Goal: Complete application form: Complete application form

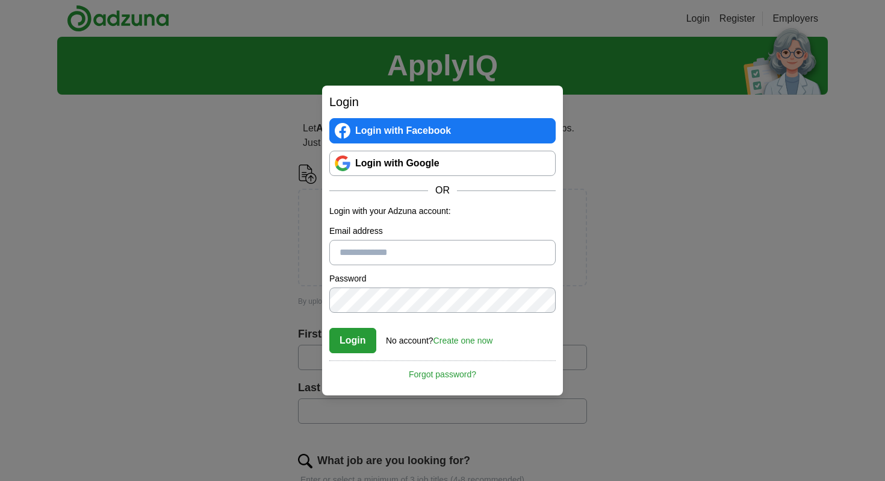
click at [373, 172] on link "Login with Google" at bounding box center [442, 163] width 226 height 25
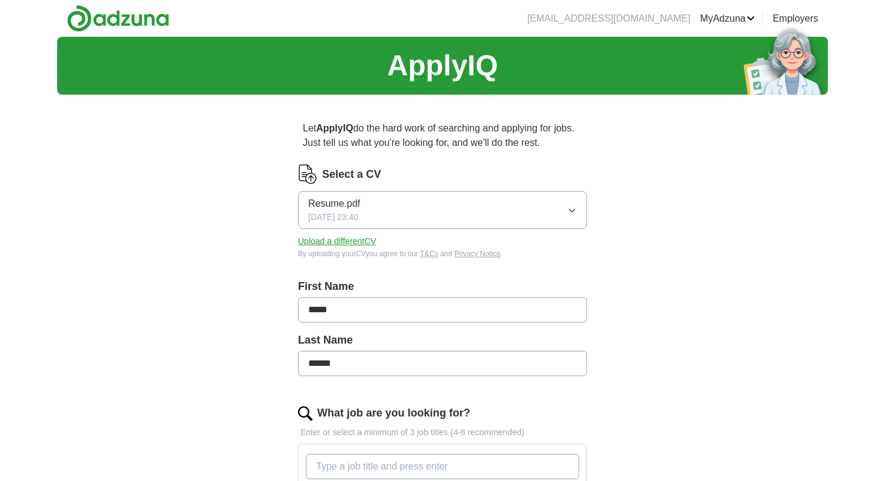
click at [358, 219] on span "16/06/2025, 23:40" at bounding box center [333, 217] width 50 height 13
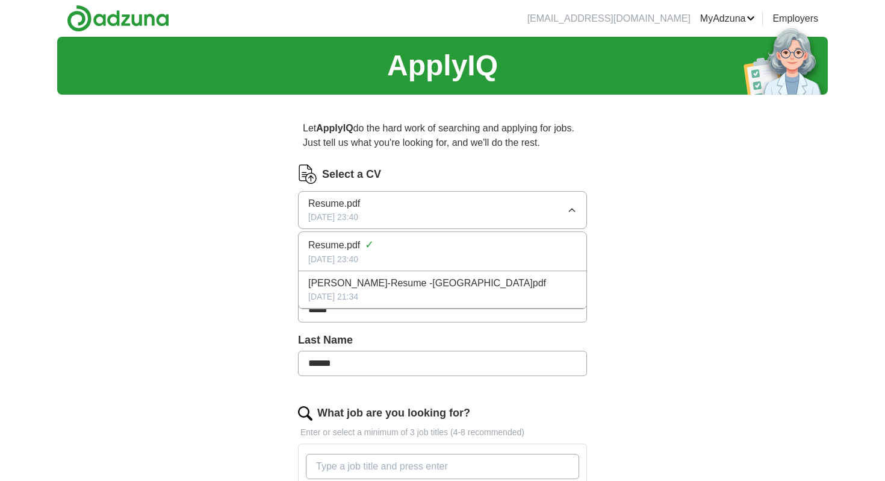
click at [349, 260] on div "16/06/2025, 23:40" at bounding box center [442, 259] width 269 height 13
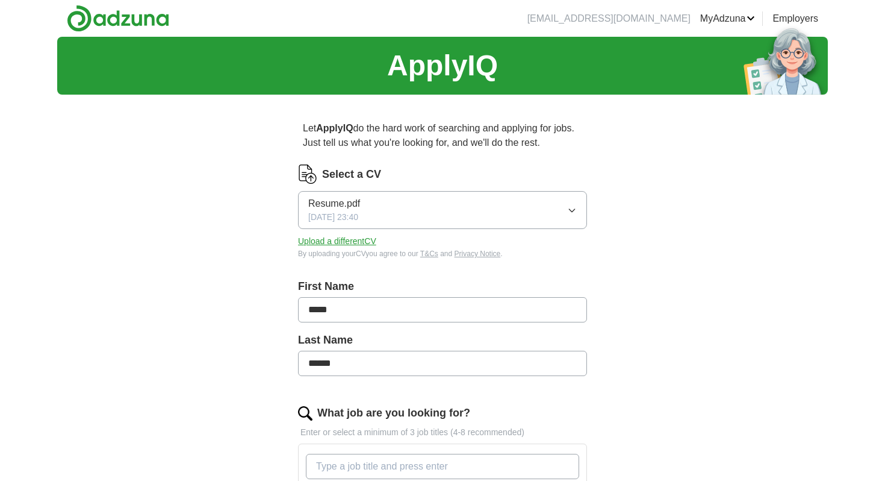
click at [366, 226] on button "Resume.pdf 16/06/2025, 23:40" at bounding box center [442, 210] width 289 height 38
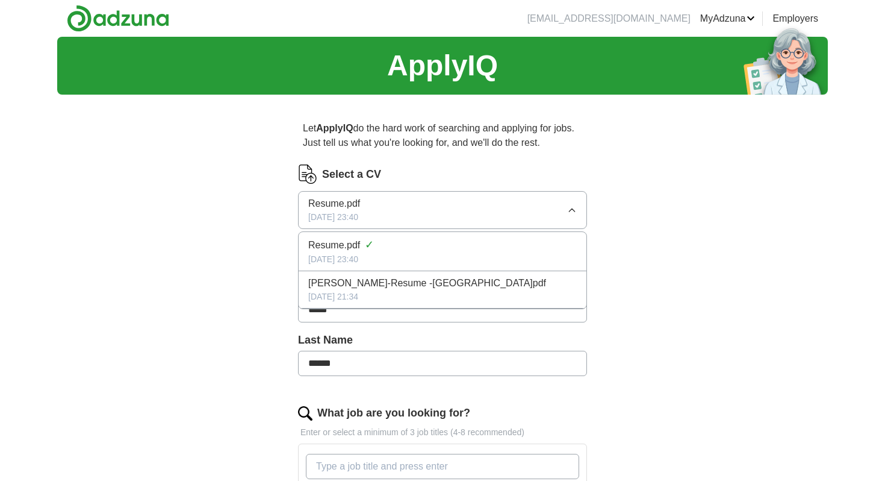
click at [170, 285] on div "ApplyIQ Let ApplyIQ do the hard work of searching and applying for jobs. Just t…" at bounding box center [442, 461] width 771 height 848
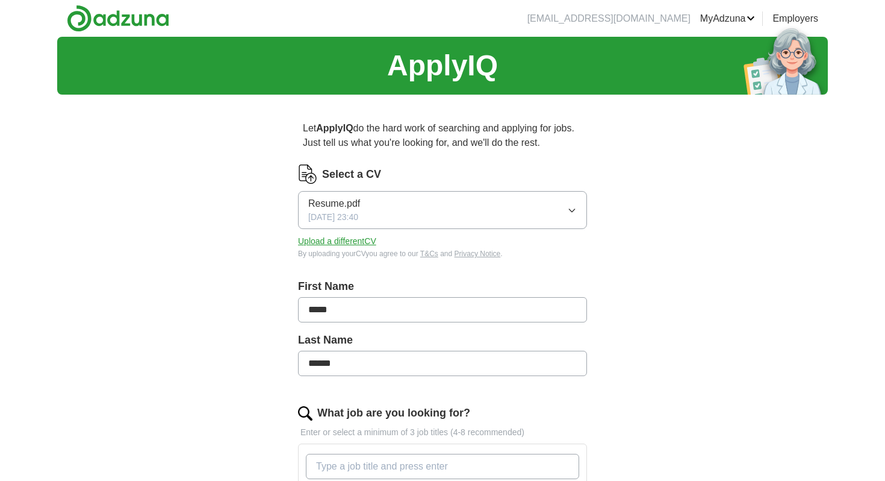
click at [314, 245] on button "Upload a different CV" at bounding box center [337, 241] width 78 height 13
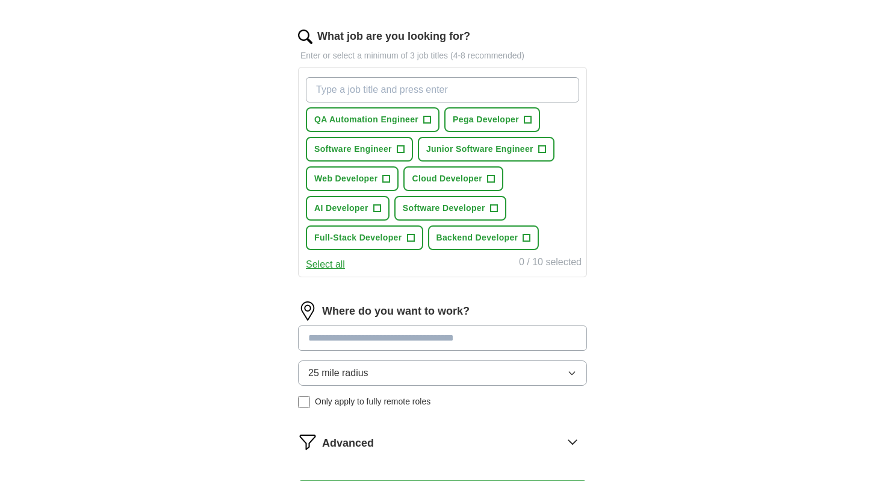
scroll to position [374, 0]
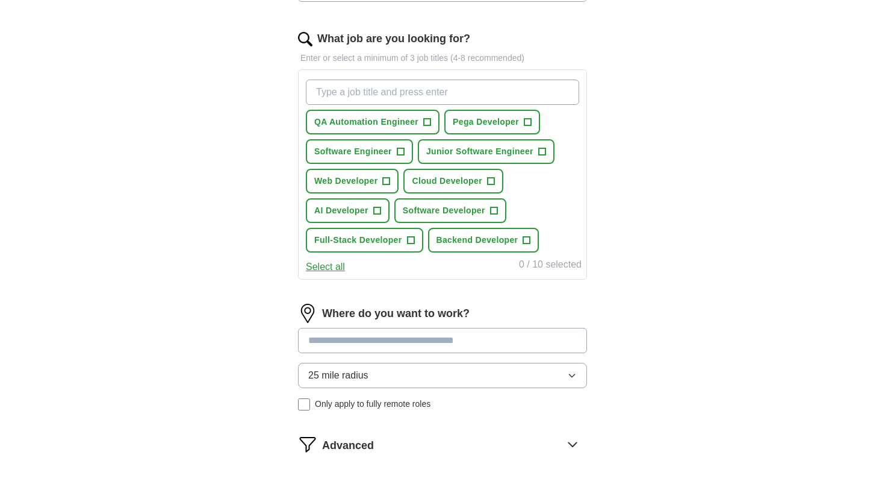
click at [410, 86] on input "What job are you looking for?" at bounding box center [442, 92] width 273 height 25
type input "g"
click at [342, 270] on button "Select all" at bounding box center [325, 267] width 39 height 14
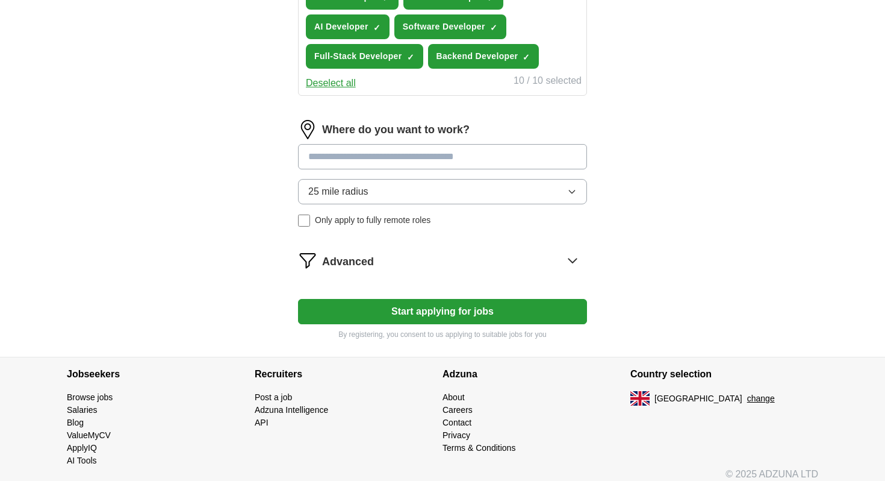
scroll to position [564, 0]
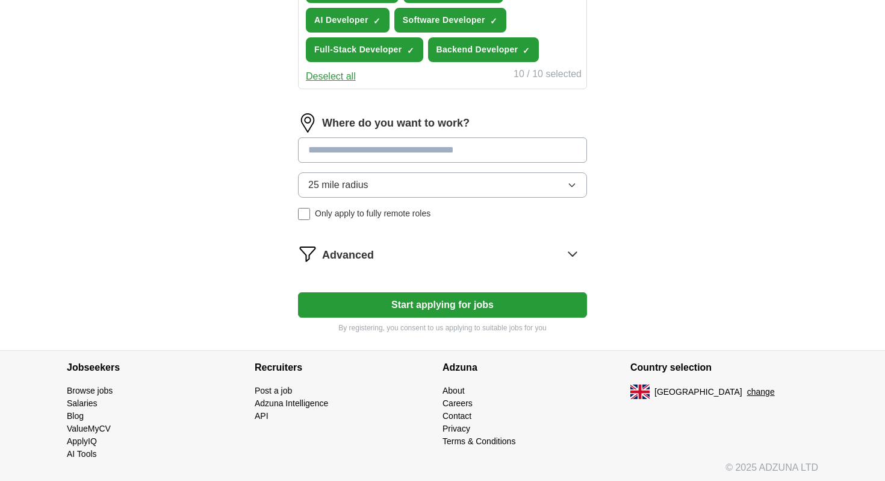
click at [345, 149] on input at bounding box center [442, 149] width 289 height 25
click at [354, 184] on div "Where do you want to work? 25 mile radius Only apply to fully remote roles" at bounding box center [442, 171] width 289 height 116
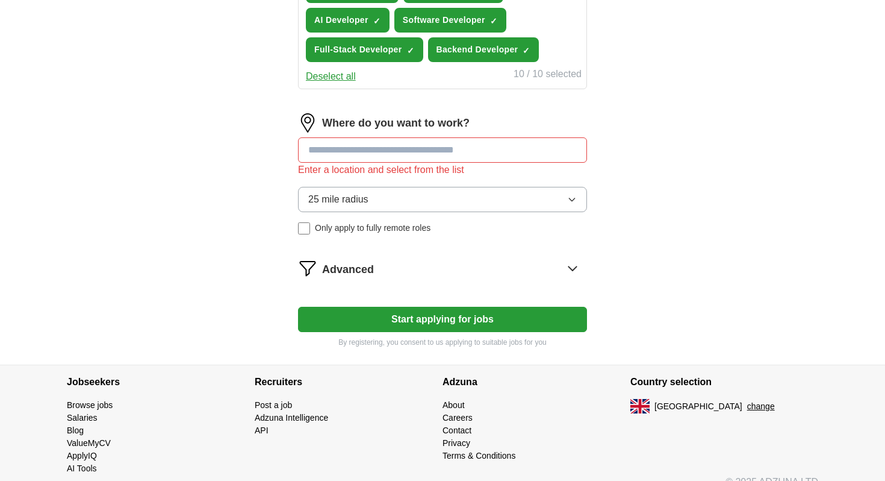
click at [352, 208] on button "25 mile radius" at bounding box center [442, 199] width 289 height 25
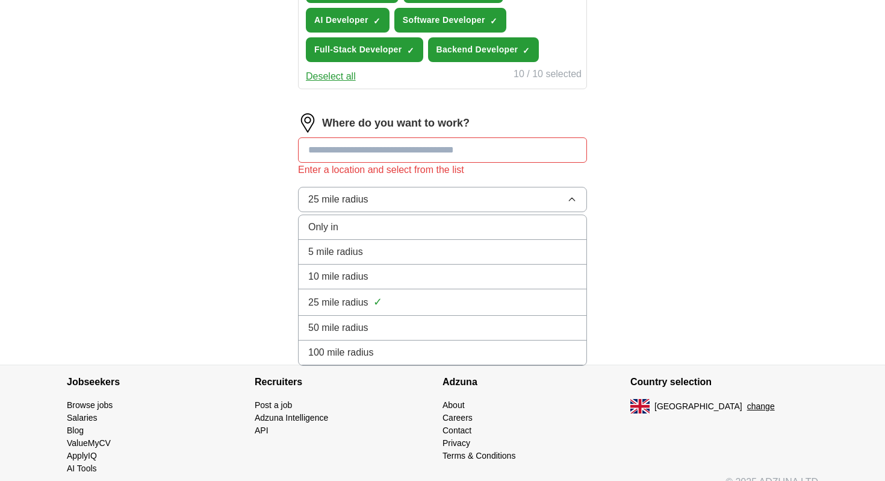
click at [355, 348] on span "100 mile radius" at bounding box center [341, 352] width 66 height 14
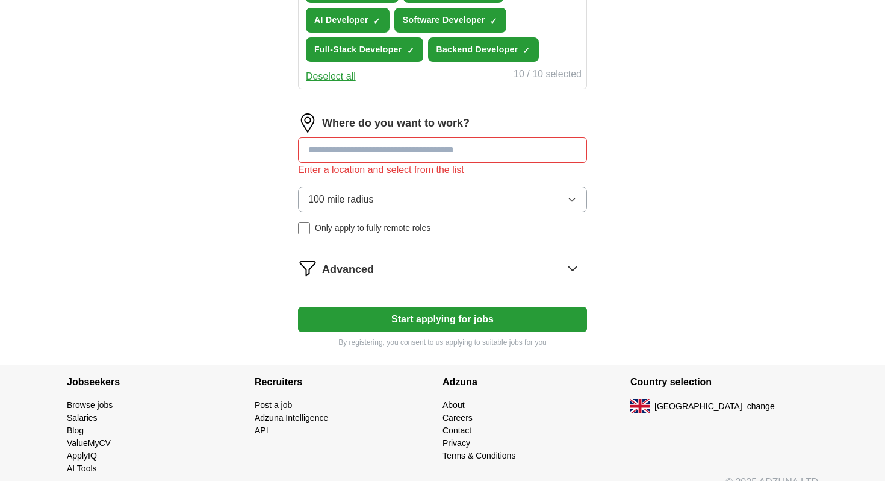
click at [366, 159] on input at bounding box center [442, 149] width 289 height 25
type input "***"
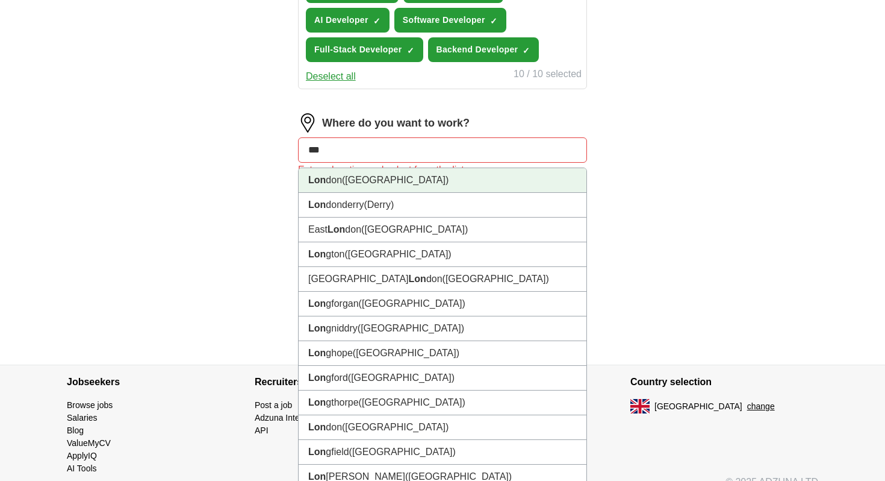
click at [369, 190] on li "Lon don (UK)" at bounding box center [443, 180] width 288 height 25
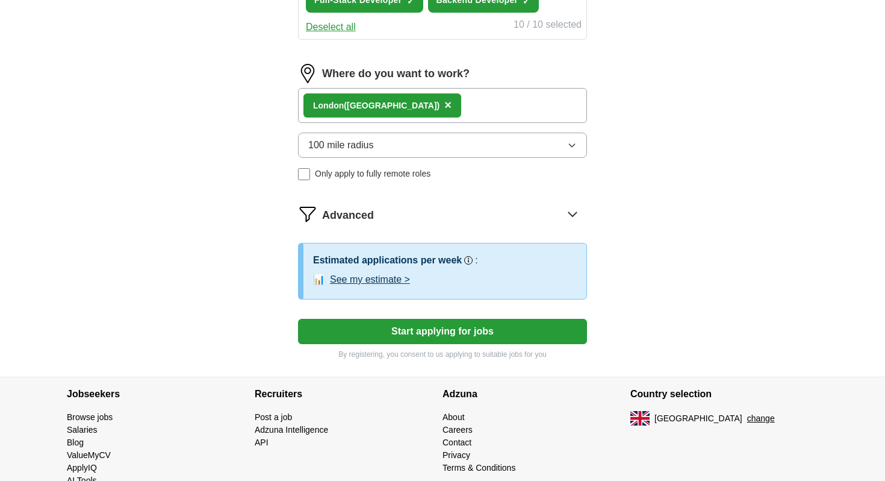
scroll to position [626, 0]
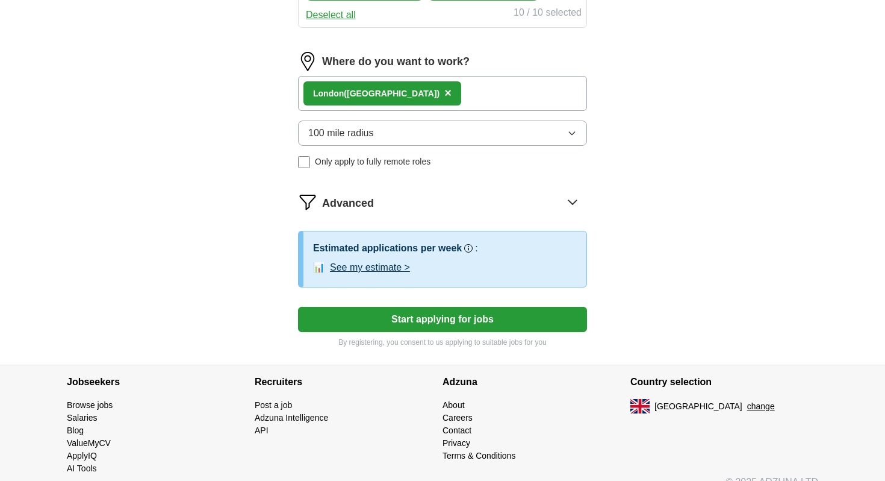
click at [361, 210] on span "Advanced" at bounding box center [348, 203] width 52 height 16
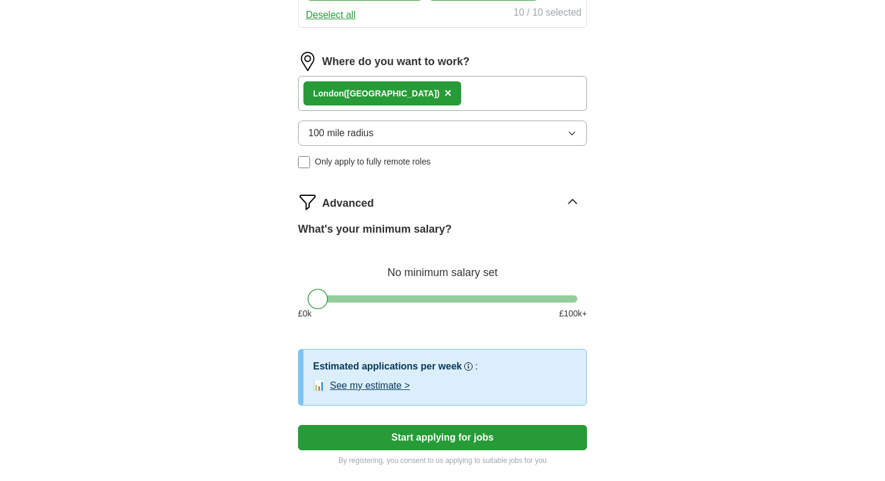
click at [329, 207] on span "Advanced" at bounding box center [348, 203] width 52 height 16
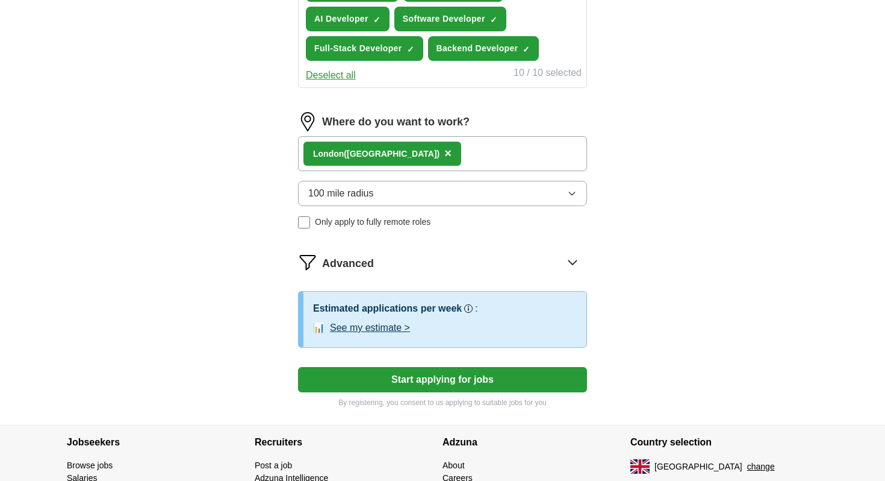
scroll to position [644, 0]
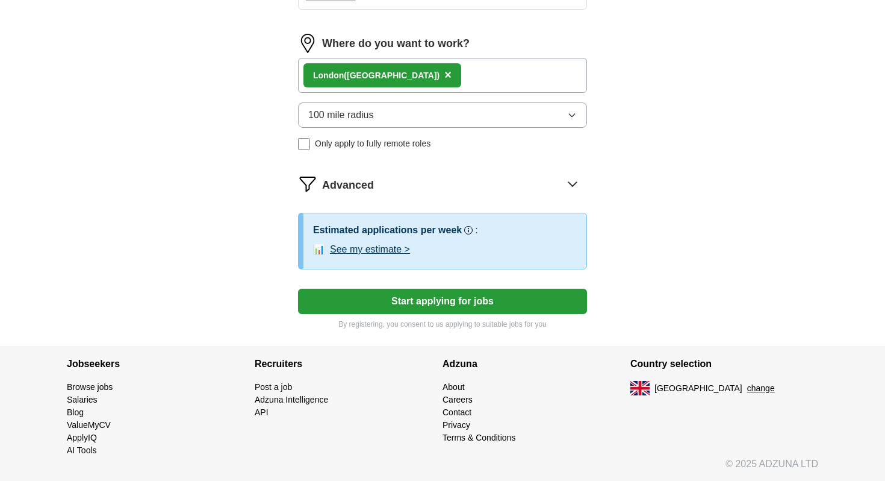
click at [372, 294] on button "Start applying for jobs" at bounding box center [442, 300] width 289 height 25
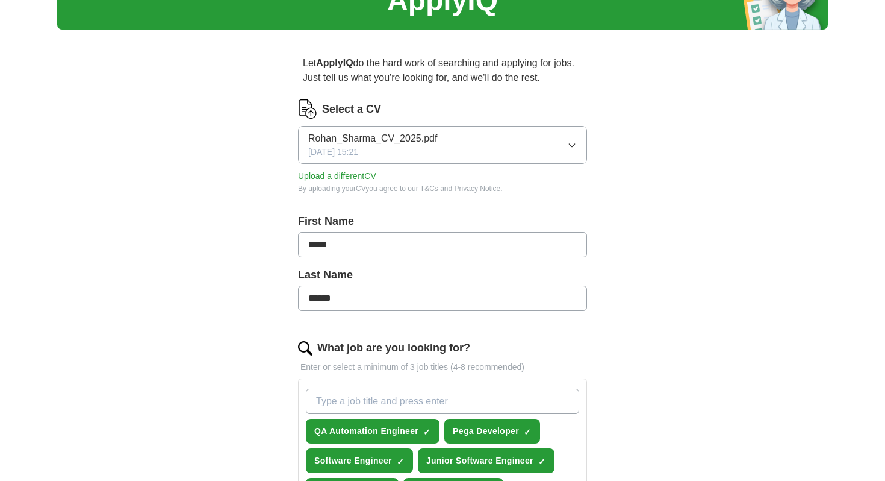
scroll to position [0, 0]
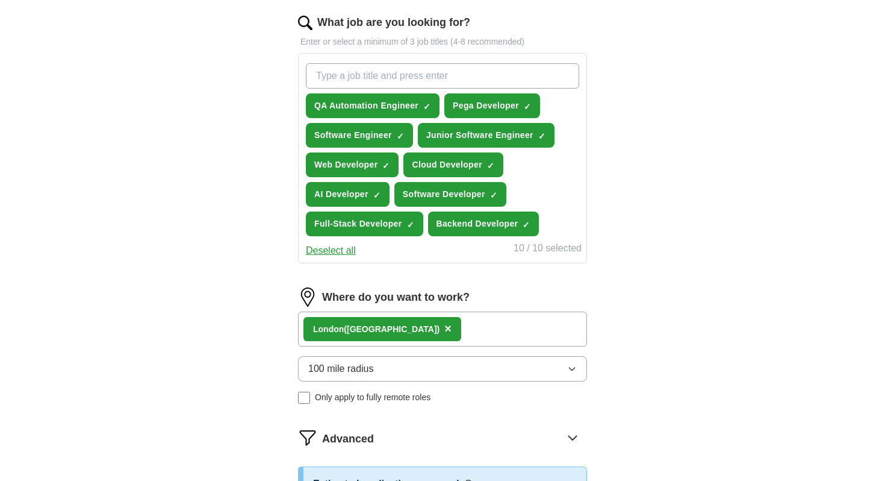
select select "**"
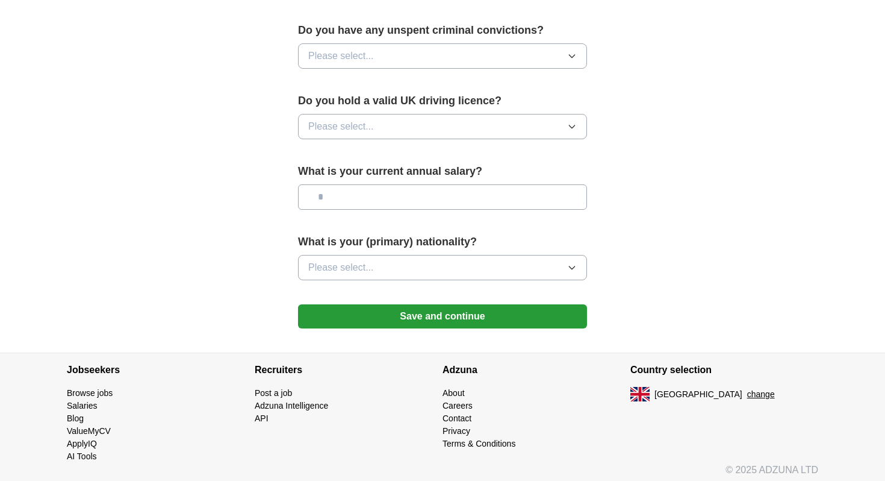
scroll to position [771, 0]
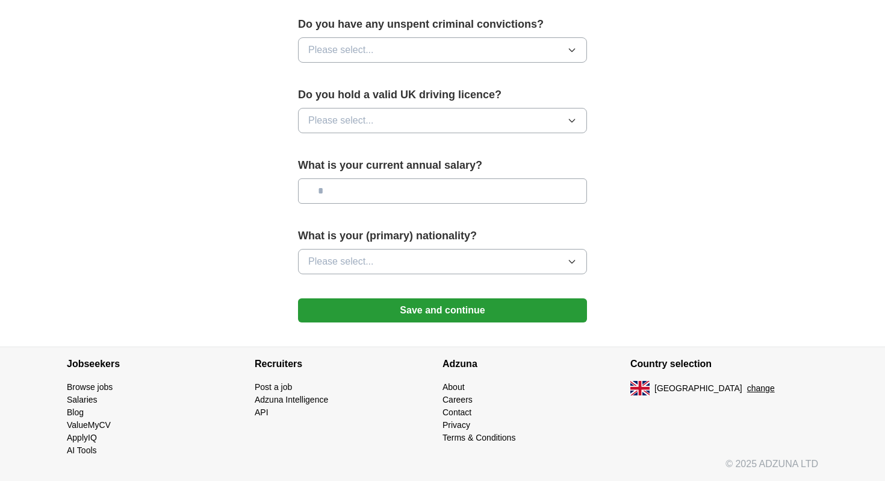
click at [385, 257] on button "Please select..." at bounding box center [442, 261] width 289 height 25
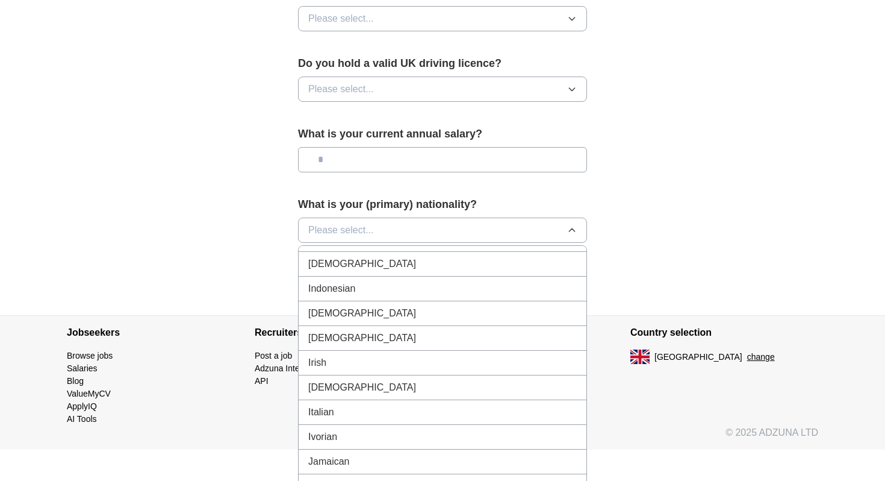
scroll to position [1942, 0]
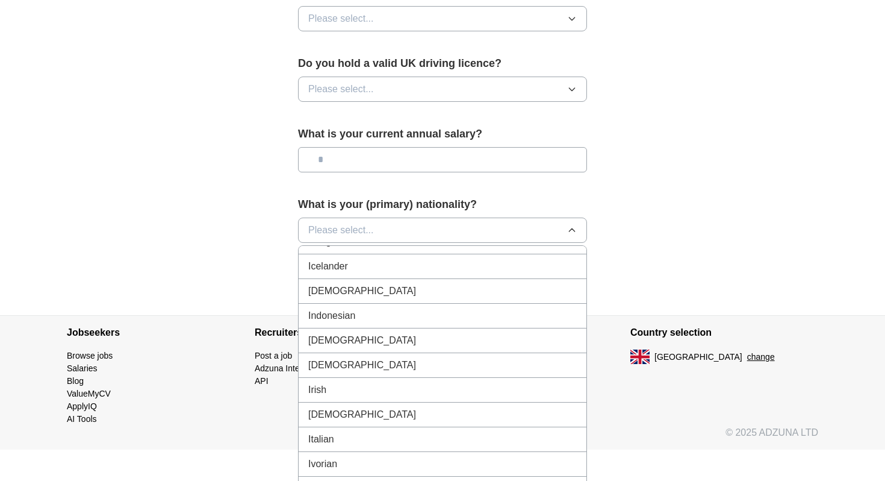
click at [320, 295] on span "Indian" at bounding box center [362, 291] width 108 height 14
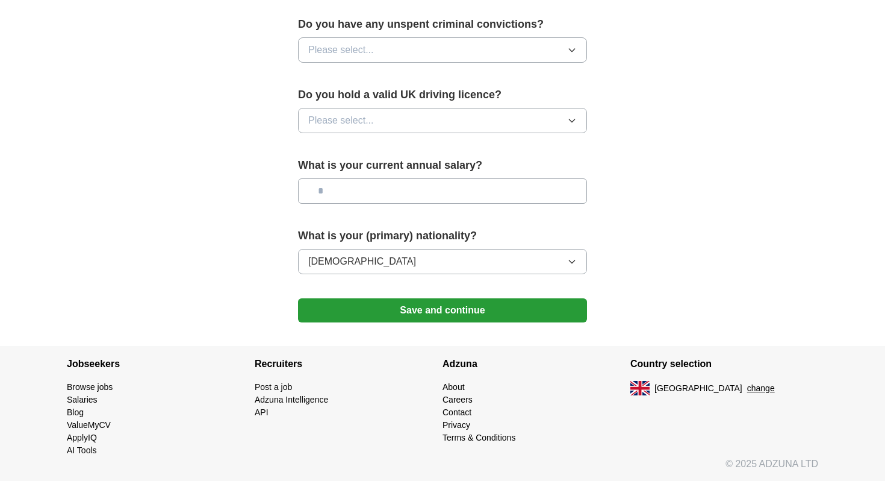
click at [437, 114] on button "Please select..." at bounding box center [442, 120] width 289 height 25
click at [435, 151] on div "Yes" at bounding box center [442, 148] width 269 height 14
click at [435, 182] on input "text" at bounding box center [442, 190] width 289 height 25
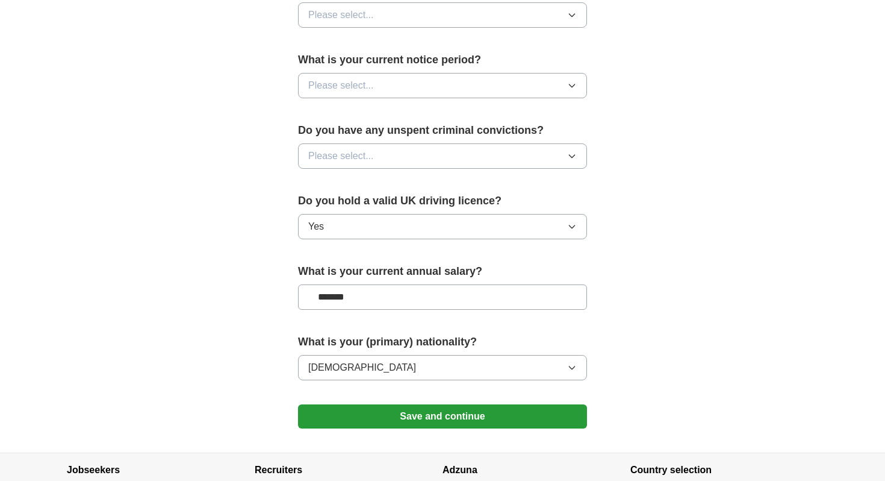
scroll to position [663, 0]
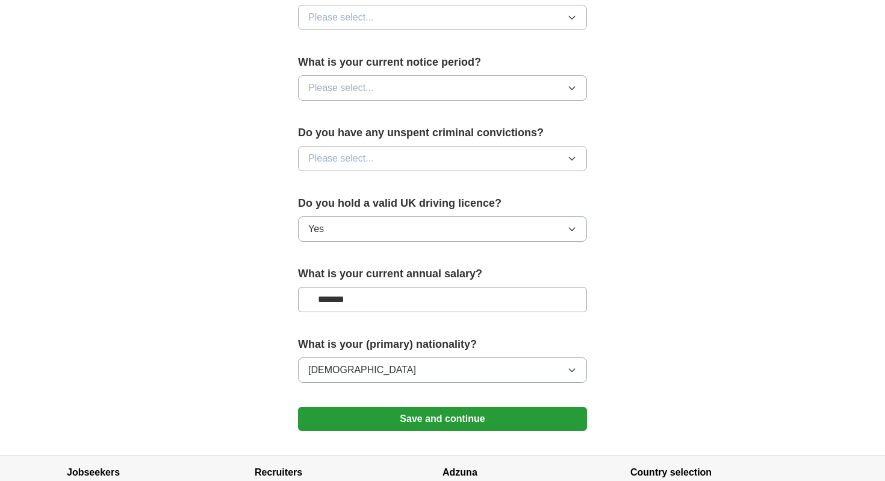
type input "*******"
click at [391, 168] on button "Please select..." at bounding box center [442, 158] width 289 height 25
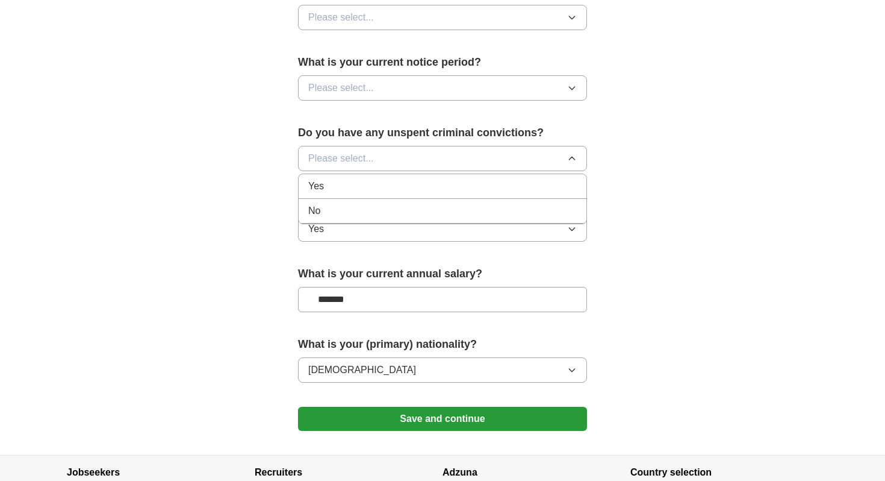
click at [394, 200] on li "No" at bounding box center [443, 211] width 288 height 25
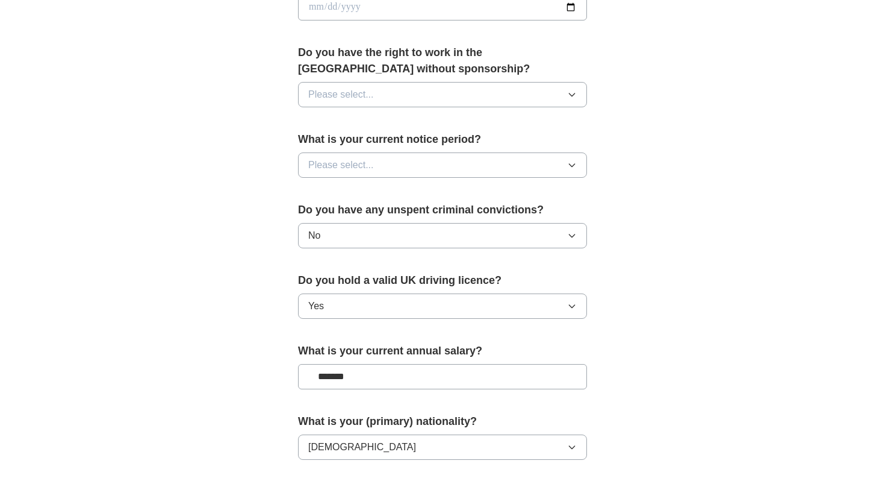
scroll to position [586, 0]
click at [391, 169] on button "Please select..." at bounding box center [442, 164] width 289 height 25
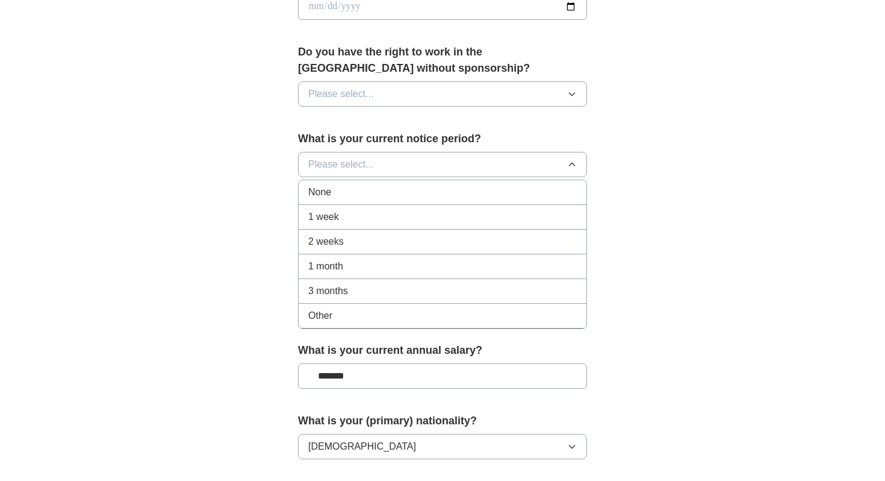
click at [392, 199] on div "None" at bounding box center [442, 192] width 269 height 14
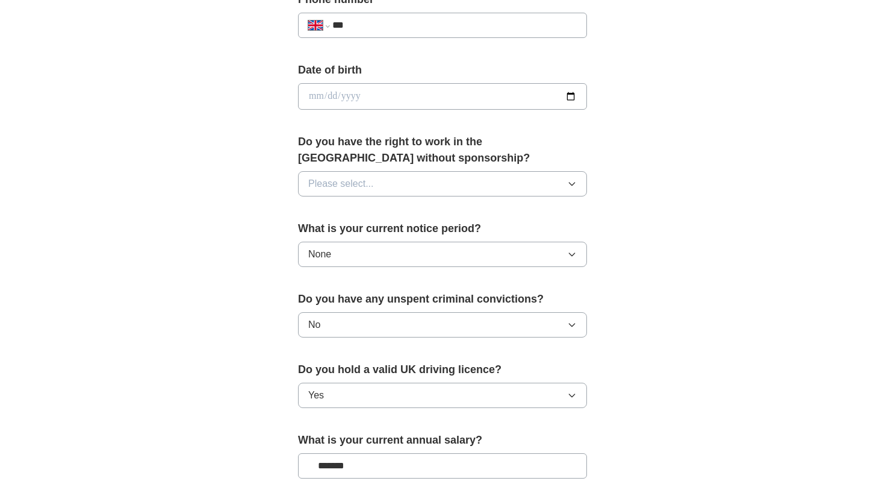
scroll to position [493, 0]
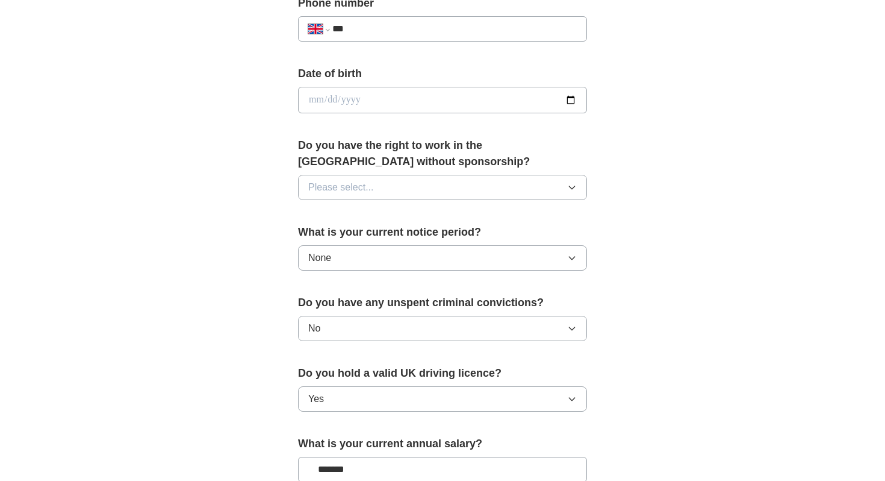
click at [392, 199] on button "Please select..." at bounding box center [442, 187] width 289 height 25
click at [393, 222] on div "Yes" at bounding box center [442, 215] width 269 height 14
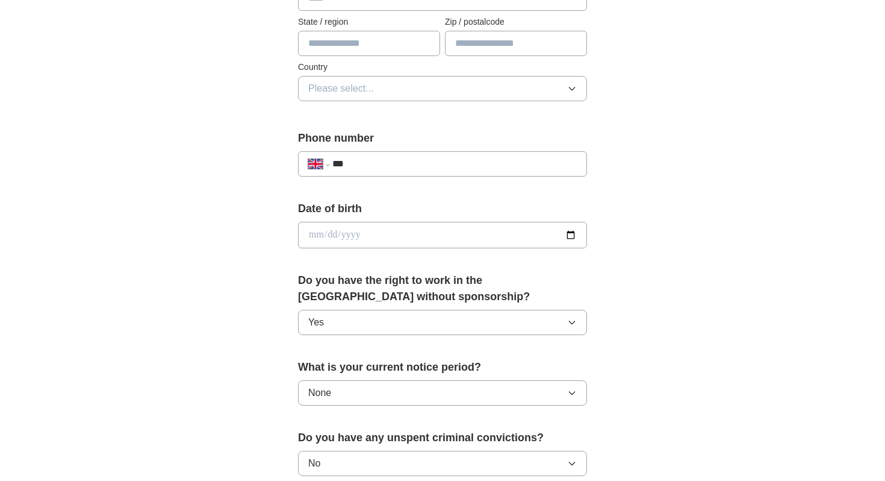
scroll to position [353, 0]
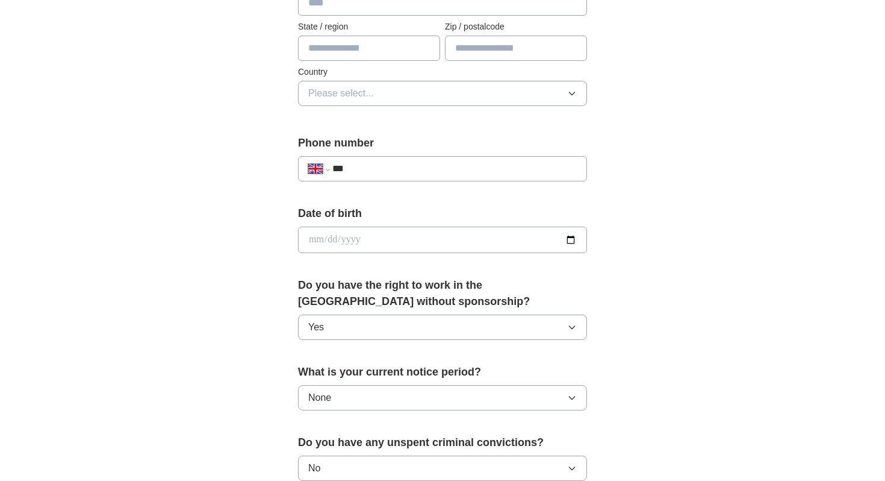
click at [572, 240] on input "date" at bounding box center [442, 239] width 289 height 27
type input "**********"
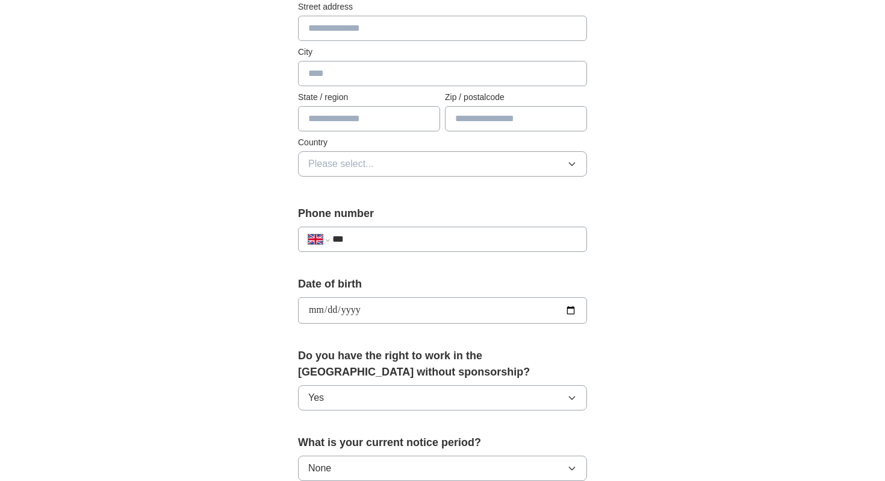
click at [377, 235] on input "***" at bounding box center [454, 239] width 245 height 14
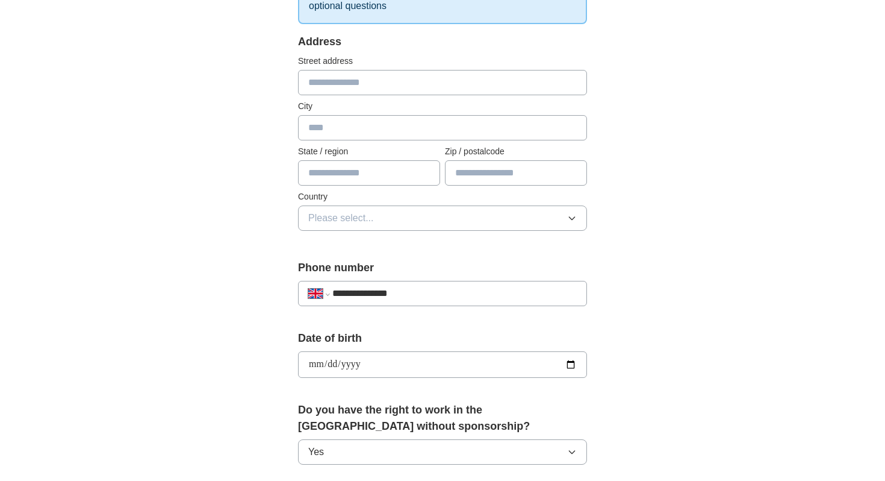
scroll to position [211, 0]
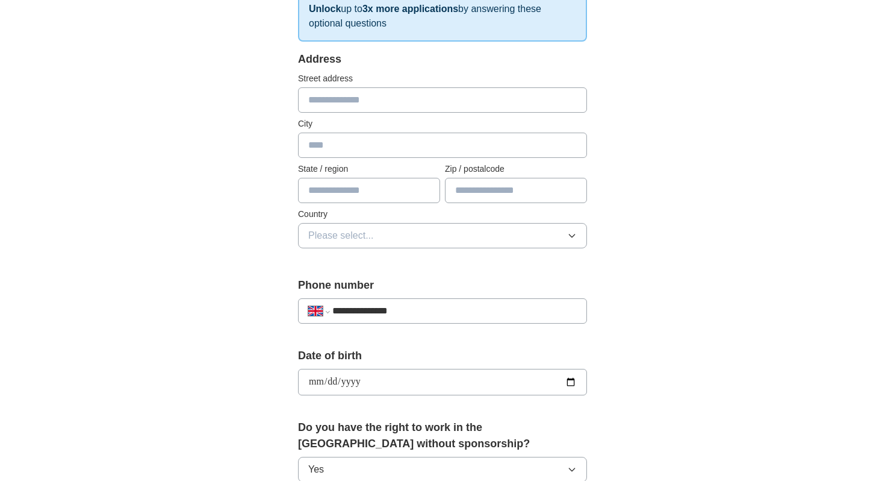
type input "**********"
click at [360, 239] on span "Please select..." at bounding box center [341, 235] width 66 height 14
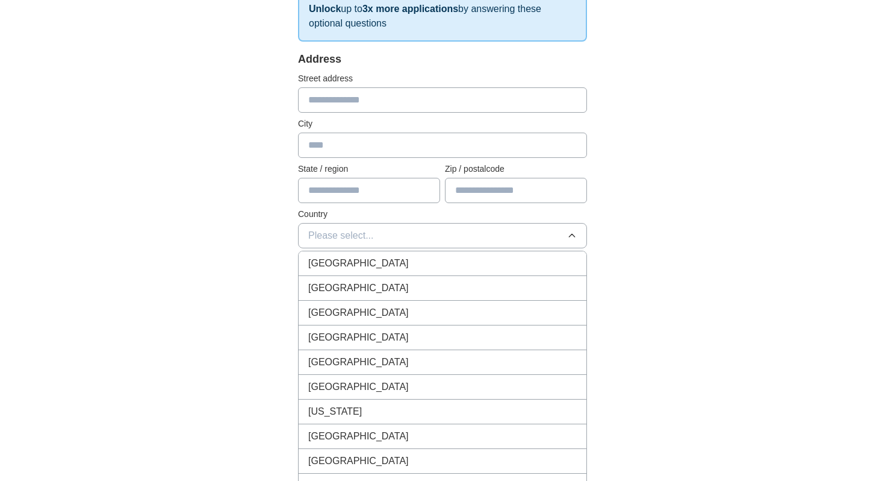
click at [360, 270] on li "[GEOGRAPHIC_DATA]" at bounding box center [443, 263] width 288 height 25
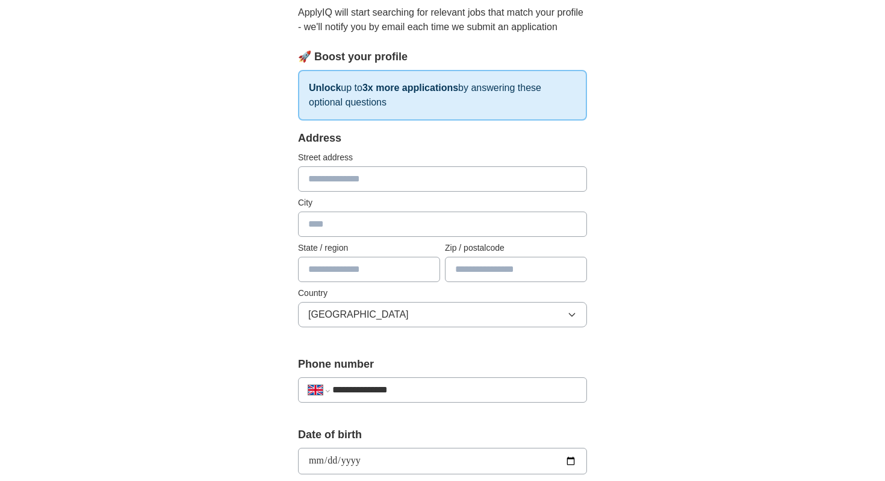
scroll to position [126, 0]
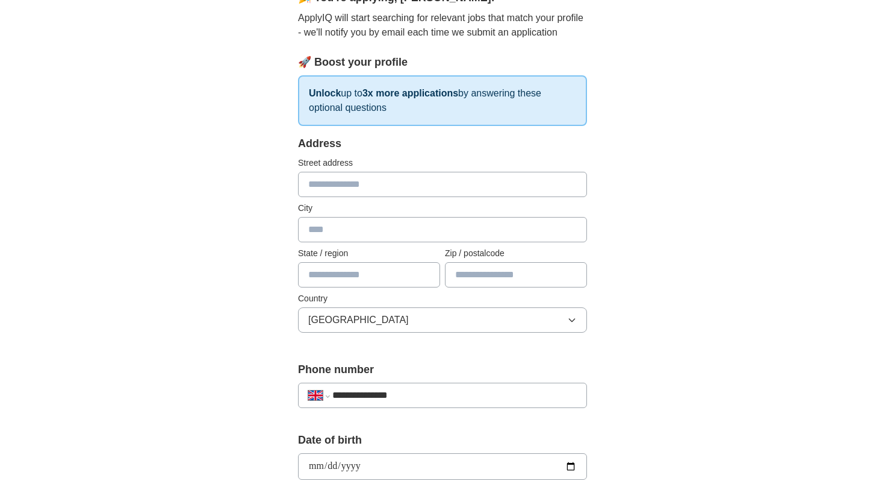
click at [357, 190] on input "text" at bounding box center [442, 184] width 289 height 25
type input "*"
type input "**********"
click at [366, 234] on input "text" at bounding box center [442, 229] width 289 height 25
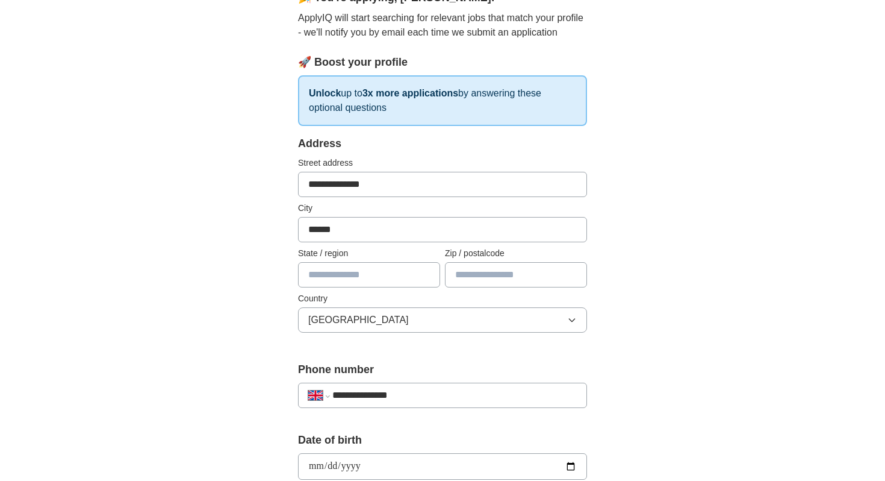
type input "******"
click at [402, 285] on input "text" at bounding box center [369, 274] width 142 height 25
type input "*"
type input "*******"
click at [482, 284] on input "text" at bounding box center [516, 274] width 142 height 25
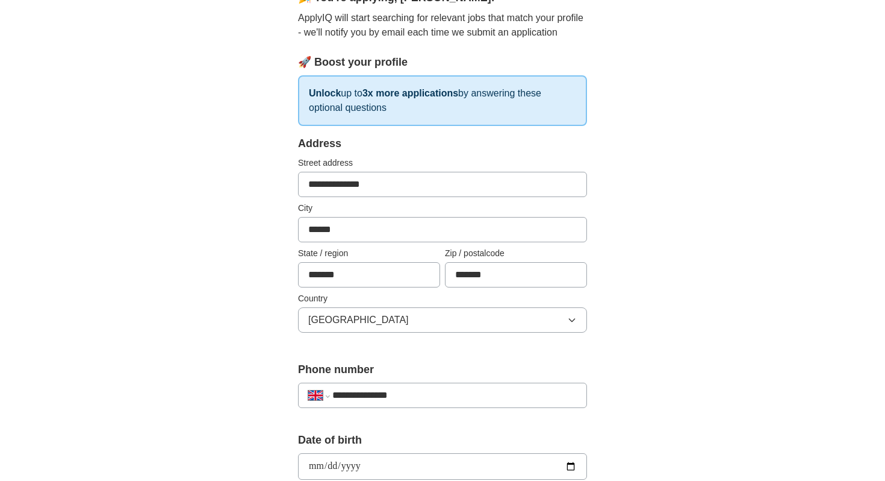
type input "*******"
click at [247, 274] on div "**********" at bounding box center [442, 450] width 771 height 1081
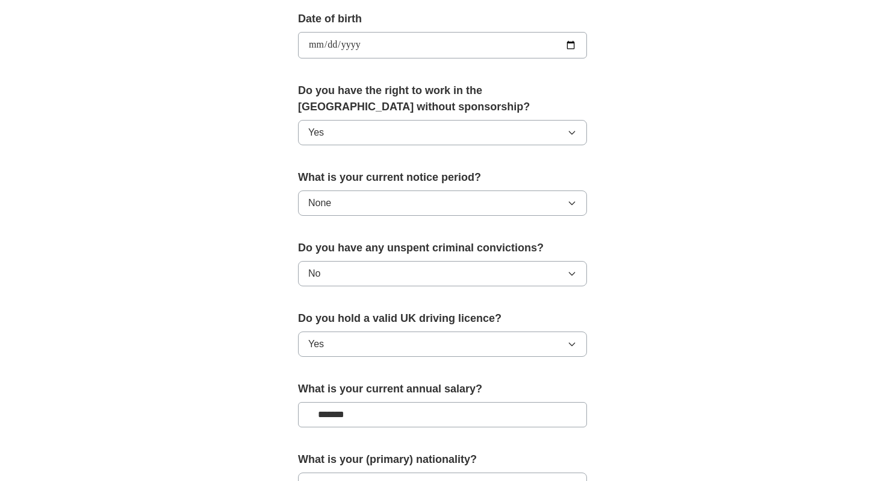
scroll to position [771, 0]
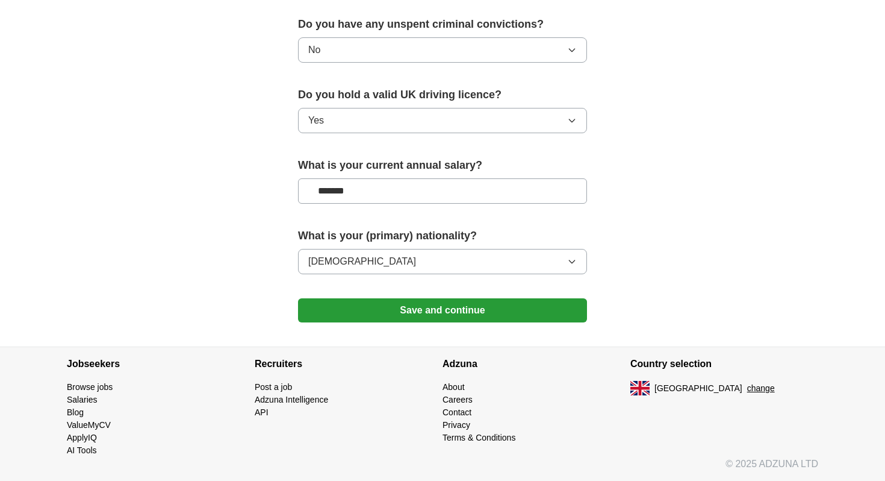
click at [379, 314] on button "Save and continue" at bounding box center [442, 310] width 289 height 24
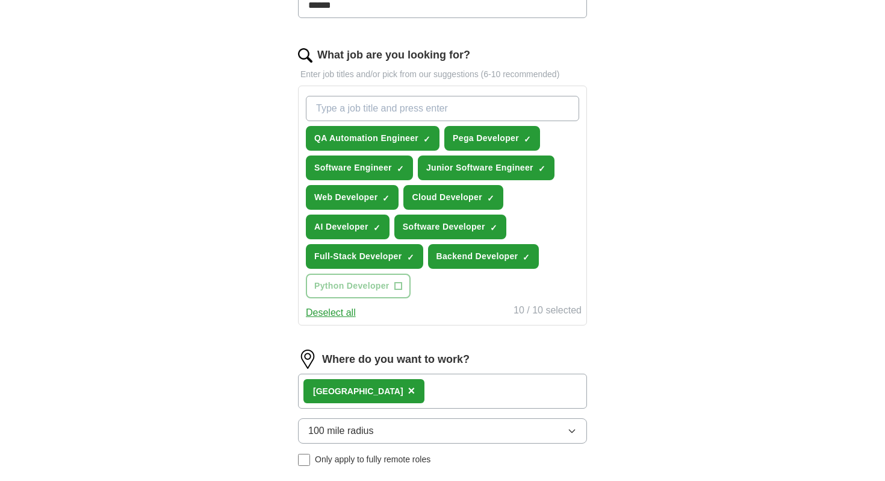
scroll to position [358, 0]
click at [461, 257] on span "Backend Developer" at bounding box center [478, 255] width 82 height 13
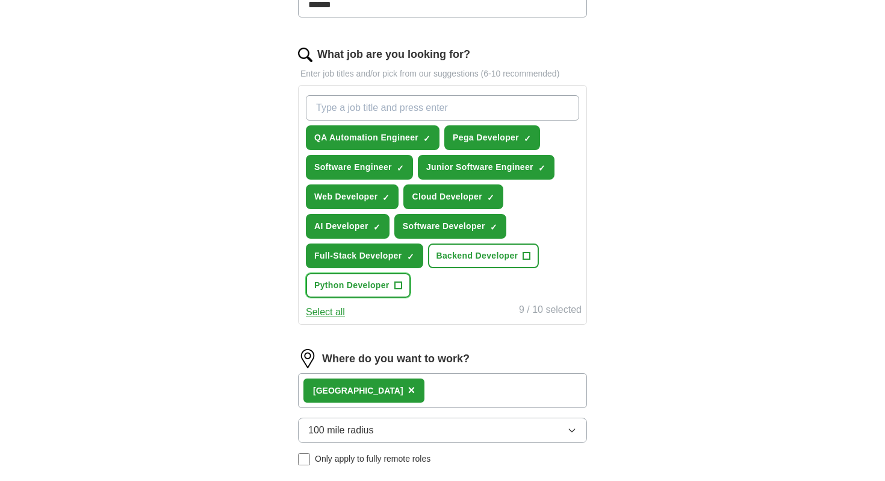
click at [395, 284] on span "+" at bounding box center [398, 286] width 7 height 10
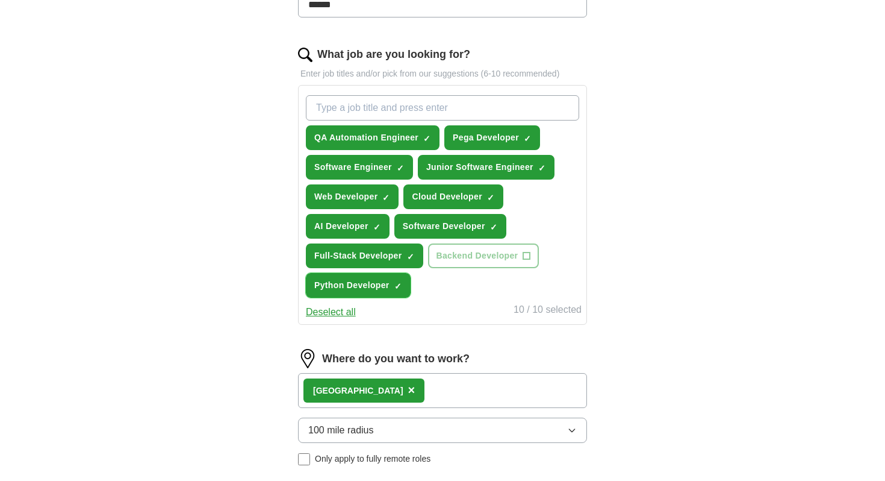
click at [0, 0] on span "×" at bounding box center [0, 0] width 0 height 0
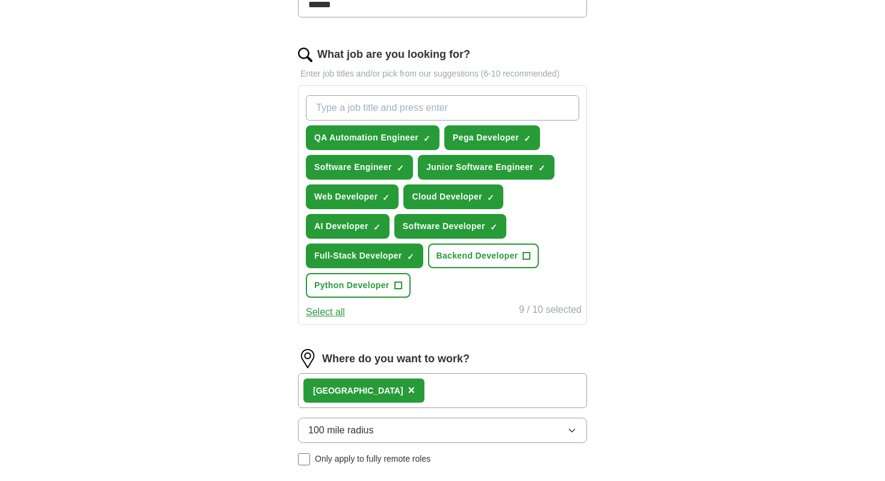
click at [344, 101] on input "What job are you looking for?" at bounding box center [442, 107] width 273 height 25
type input "GRAuate"
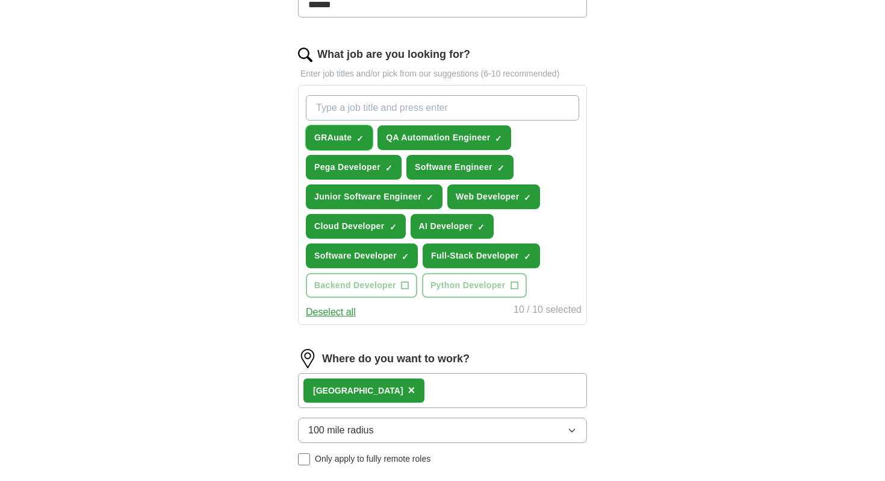
click at [0, 0] on span "×" at bounding box center [0, 0] width 0 height 0
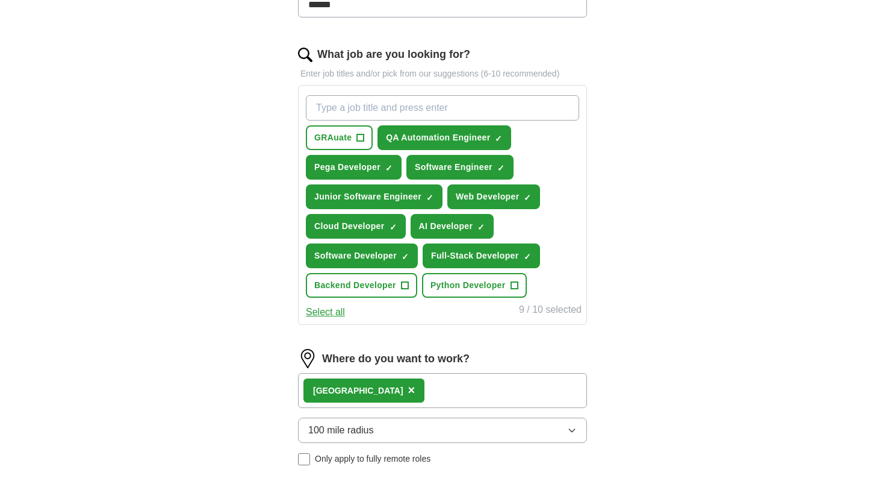
click at [280, 140] on div "Let ApplyIQ do the hard work of searching and applying for jobs. Just tell us w…" at bounding box center [442, 182] width 385 height 873
click at [445, 287] on span "Python Developer" at bounding box center [468, 285] width 75 height 13
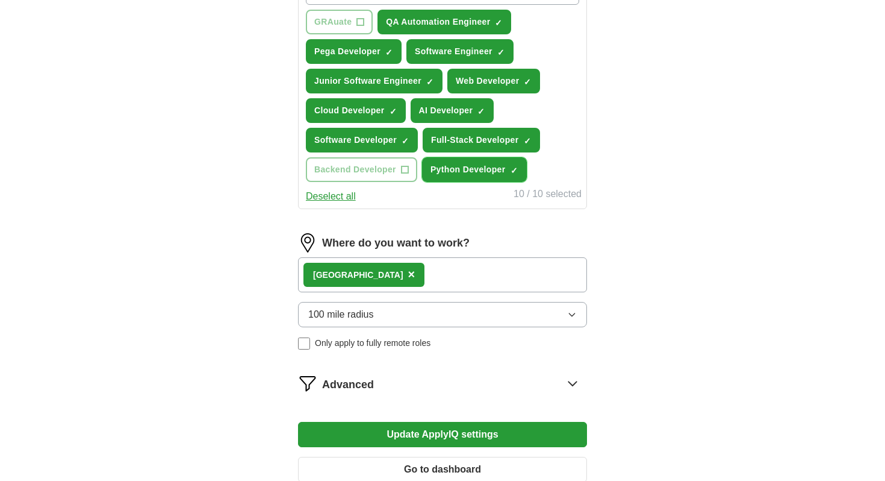
scroll to position [631, 0]
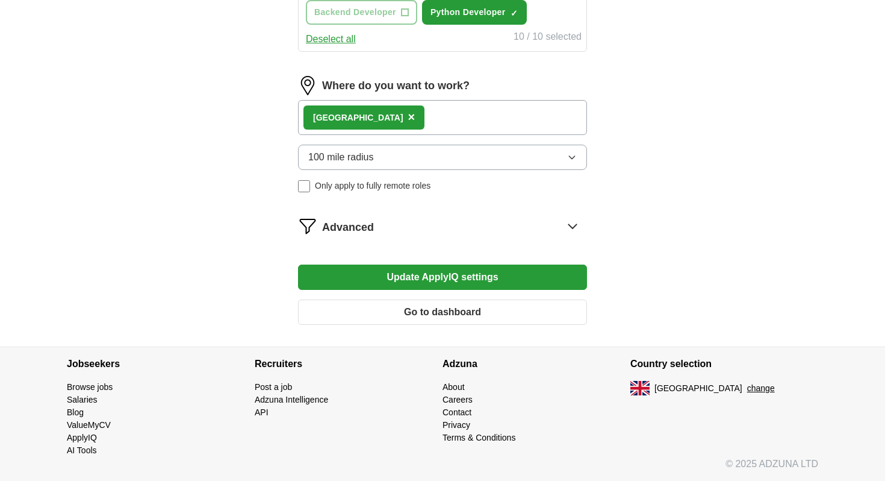
click at [395, 278] on button "Update ApplyIQ settings" at bounding box center [442, 276] width 289 height 25
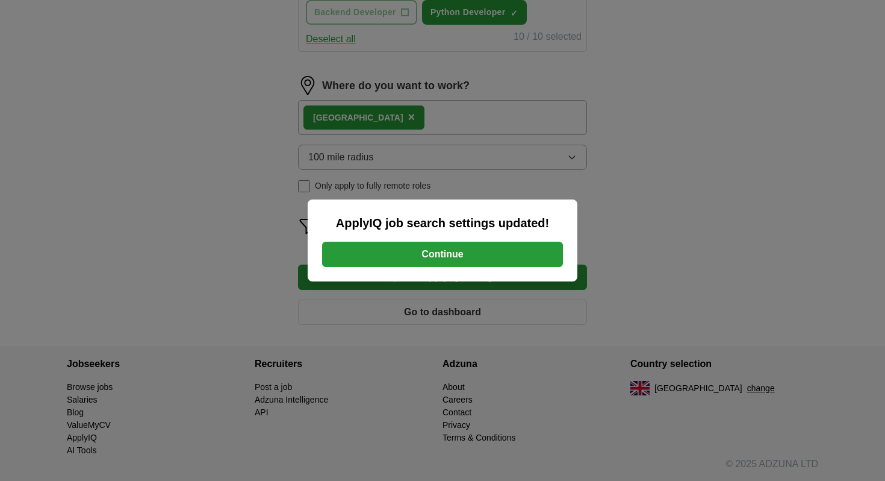
click at [429, 255] on button "Continue" at bounding box center [442, 254] width 241 height 25
